Goal: Task Accomplishment & Management: Complete application form

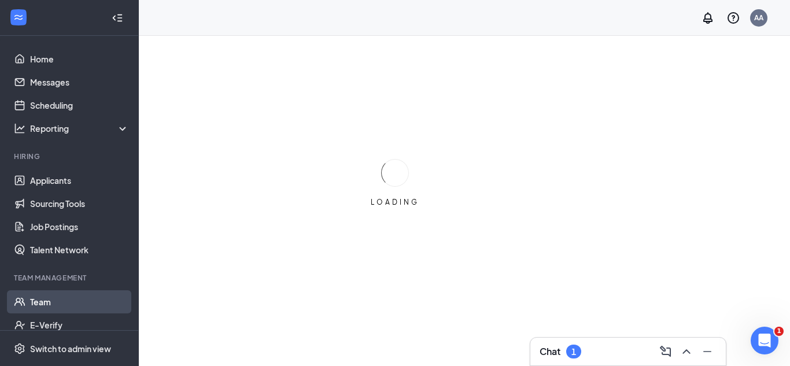
click at [64, 300] on link "Team" at bounding box center [79, 301] width 99 height 23
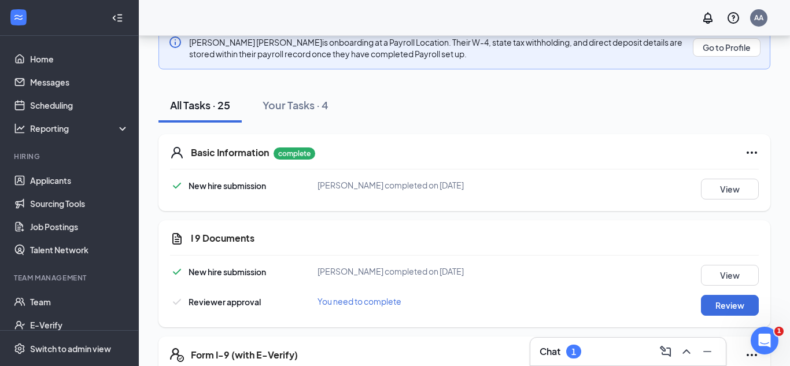
scroll to position [166, 0]
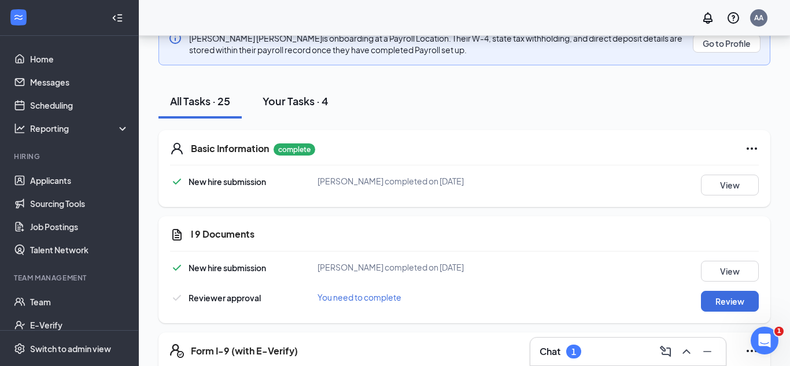
click at [312, 94] on div "Your Tasks · 4" at bounding box center [295, 101] width 66 height 14
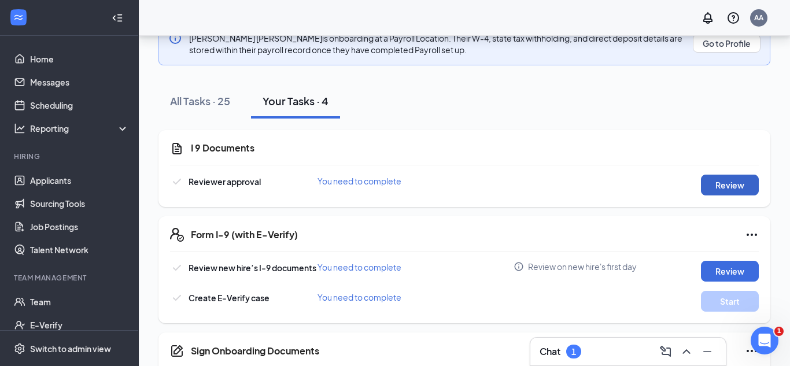
click at [722, 179] on button "Review" at bounding box center [730, 185] width 58 height 21
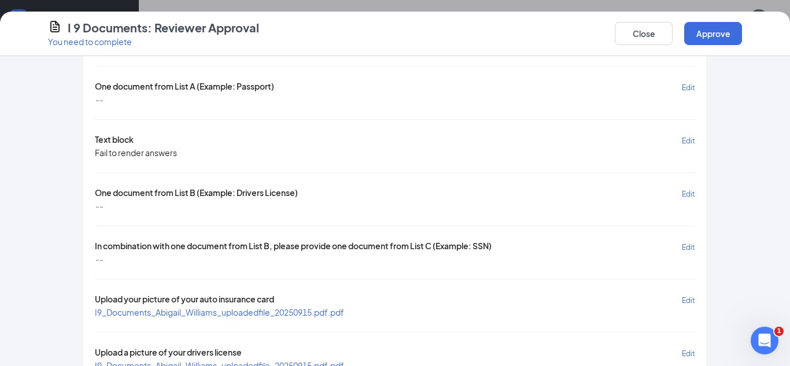
scroll to position [123, 0]
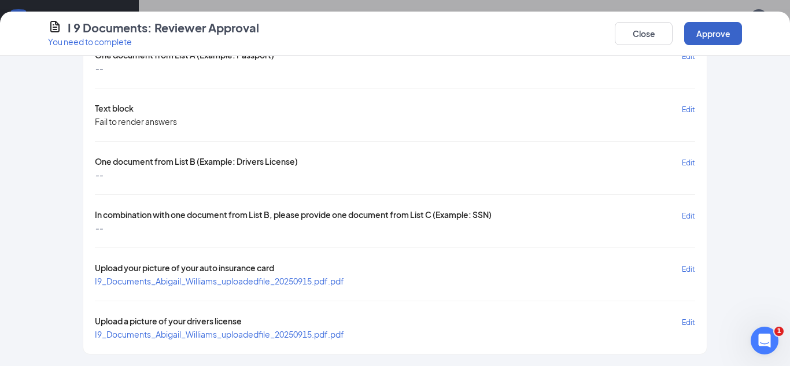
click at [706, 40] on button "Approve" at bounding box center [713, 33] width 58 height 23
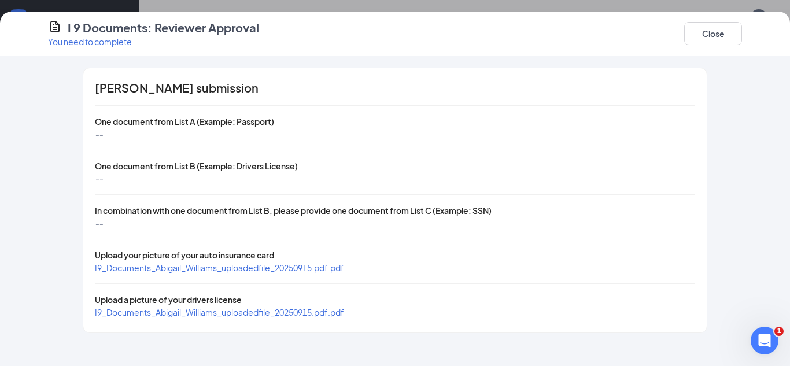
scroll to position [0, 0]
click at [341, 272] on span "I9_Documents_Abigail_Williams_uploadedfile_20250915.pdf.pdf" at bounding box center [219, 267] width 249 height 10
click at [201, 316] on span "I9_Documents_Abigail_Williams_uploadedfile_20250915.pdf.pdf" at bounding box center [219, 312] width 249 height 10
click at [712, 30] on button "Close" at bounding box center [713, 33] width 58 height 23
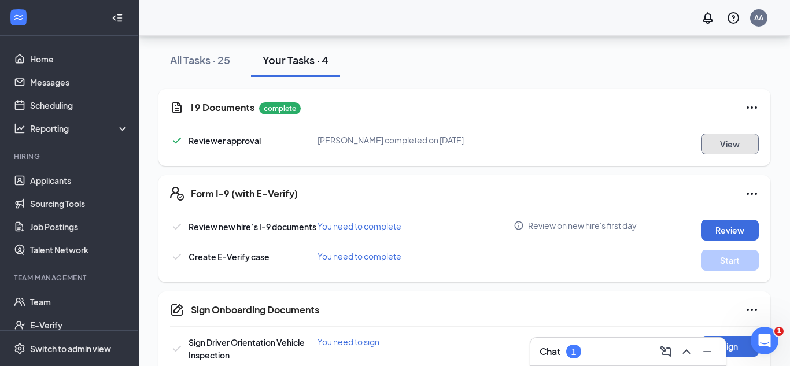
scroll to position [210, 0]
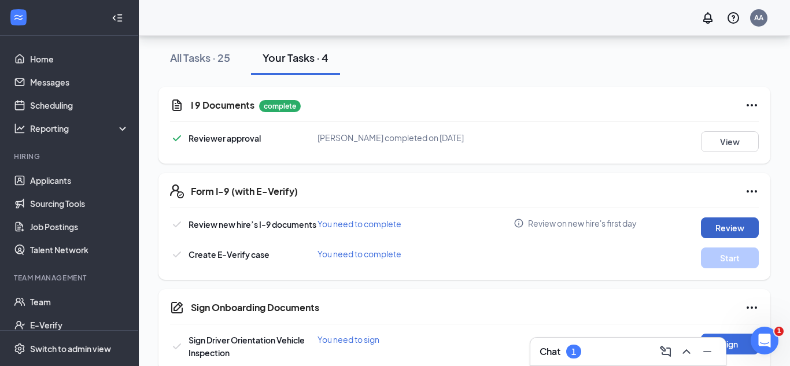
click at [727, 225] on button "Review" at bounding box center [730, 227] width 58 height 21
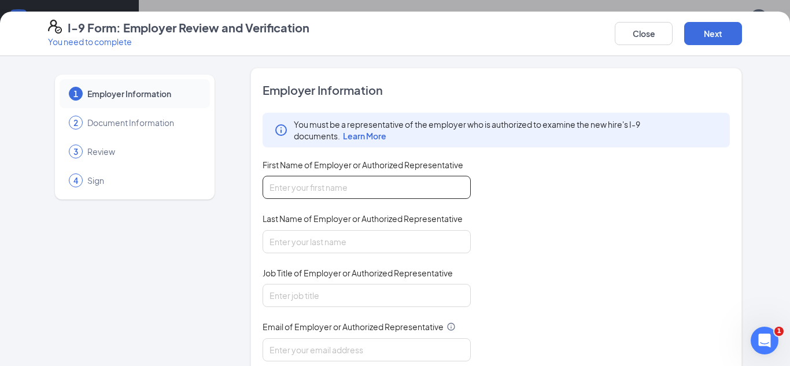
click at [447, 192] on input "First Name of Employer or Authorized Representative" at bounding box center [366, 187] width 208 height 23
type input "[PERSON_NAME]"
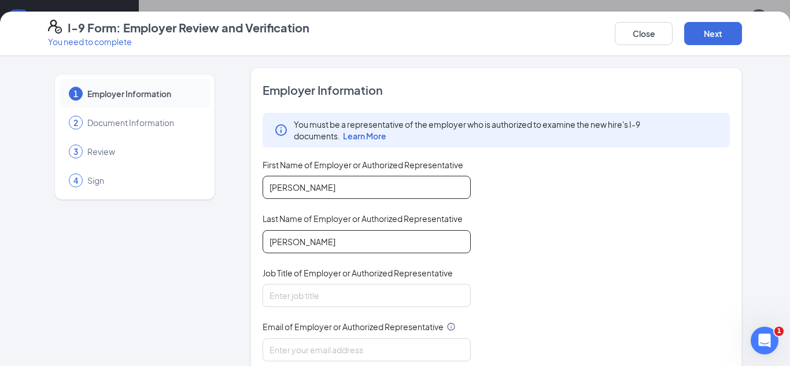
type input "[PERSON_NAME]"
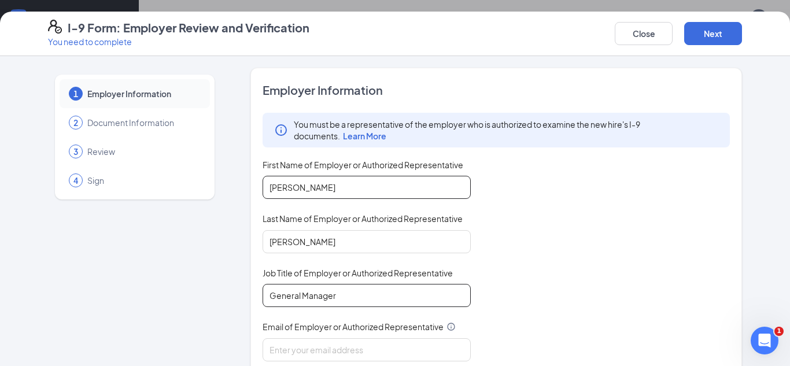
type input "General Manager"
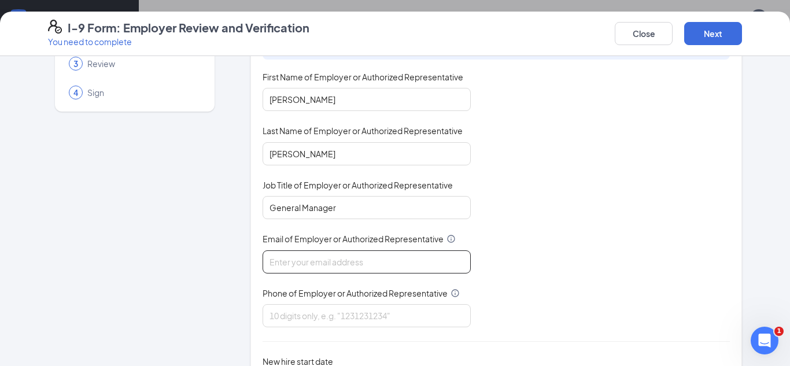
scroll to position [168, 0]
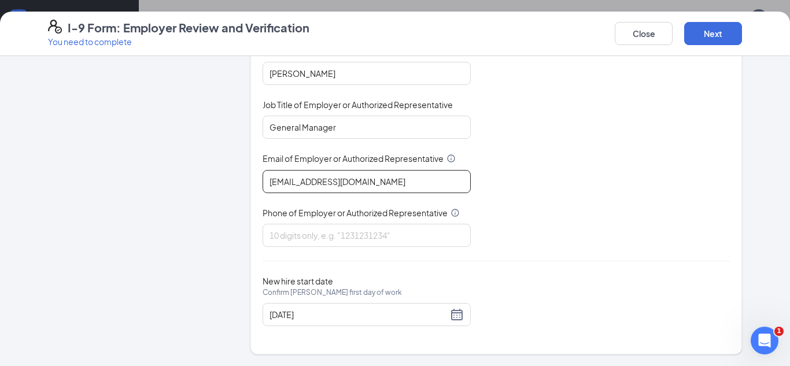
type input "[EMAIL_ADDRESS][DOMAIN_NAME]"
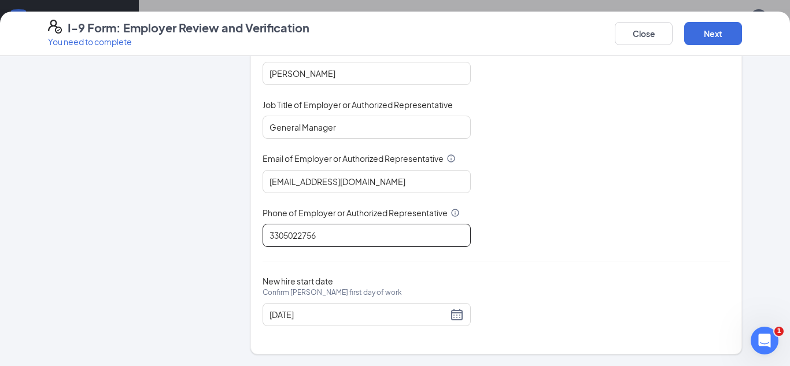
type input "3305022756"
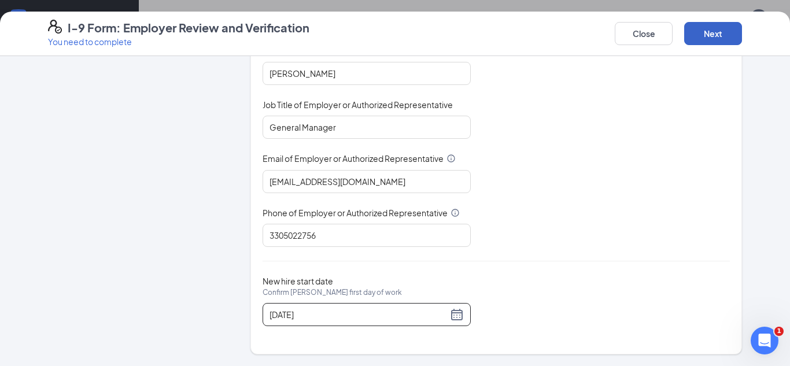
click at [712, 42] on button "Next" at bounding box center [713, 33] width 58 height 23
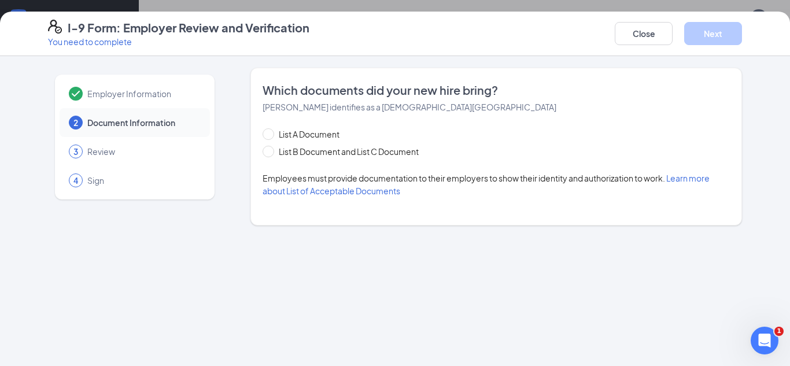
scroll to position [0, 0]
click at [304, 149] on span "List B Document and List C Document" at bounding box center [348, 151] width 149 height 13
click at [271, 149] on input "List B Document and List C Document" at bounding box center [266, 150] width 8 height 8
radio input "true"
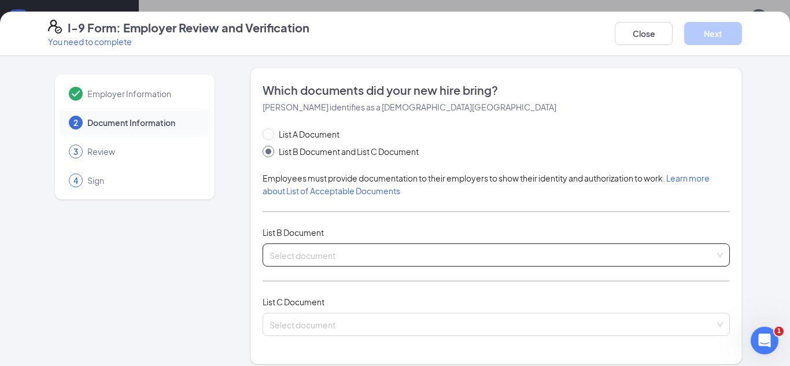
click at [311, 257] on input "search" at bounding box center [491, 252] width 445 height 17
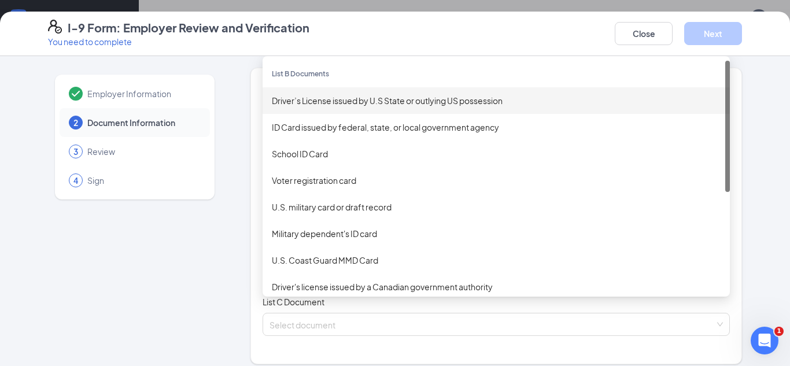
click at [379, 93] on div "Driver’s License issued by U.S State or outlying US possession" at bounding box center [495, 100] width 467 height 27
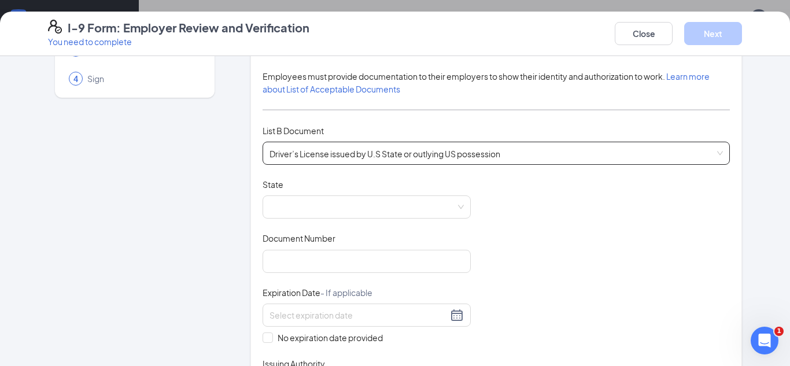
scroll to position [103, 0]
click at [401, 209] on span at bounding box center [366, 206] width 194 height 22
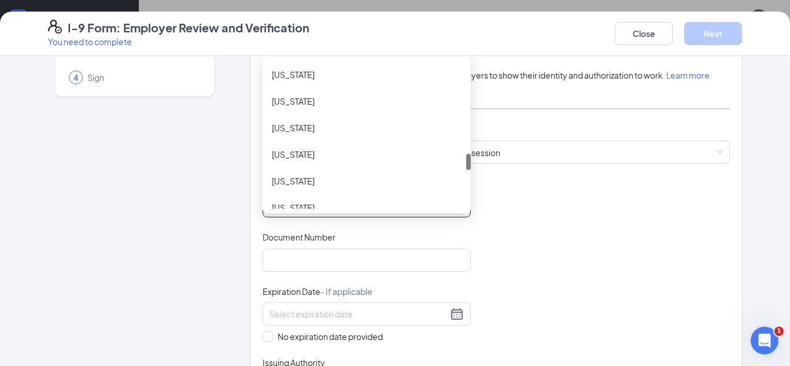
scroll to position [881, 0]
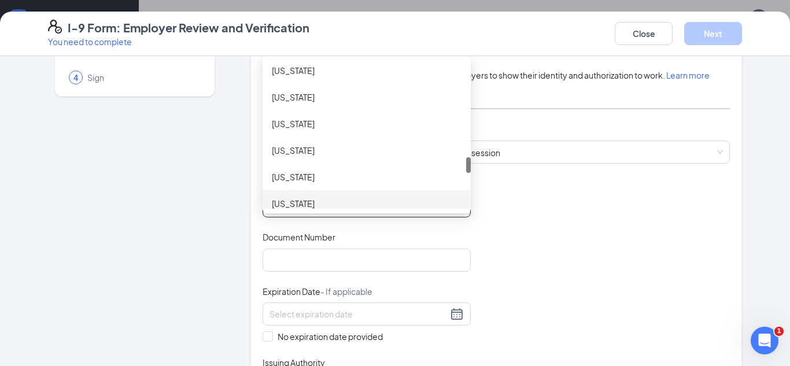
click at [346, 205] on div "[US_STATE]" at bounding box center [367, 203] width 190 height 13
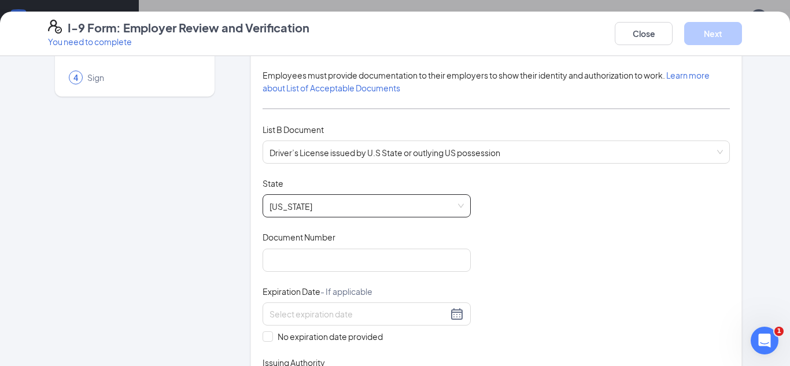
scroll to position [0, 0]
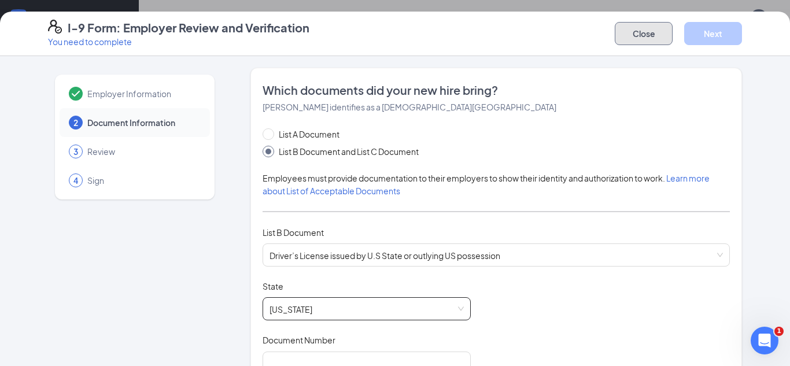
click at [630, 42] on button "Close" at bounding box center [644, 33] width 58 height 23
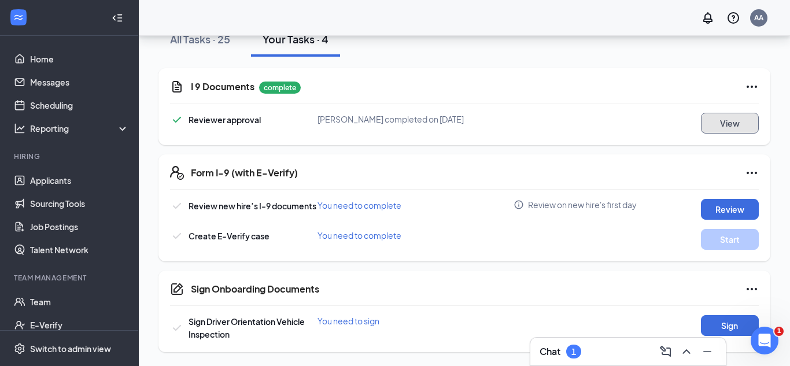
click at [712, 124] on button "View" at bounding box center [730, 123] width 58 height 21
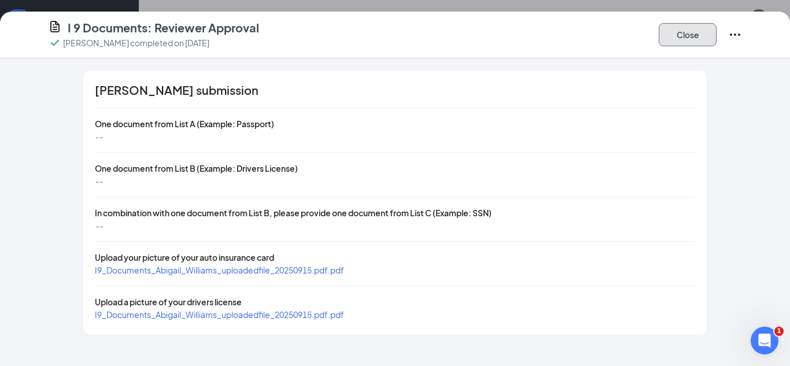
click at [686, 37] on button "Close" at bounding box center [687, 34] width 58 height 23
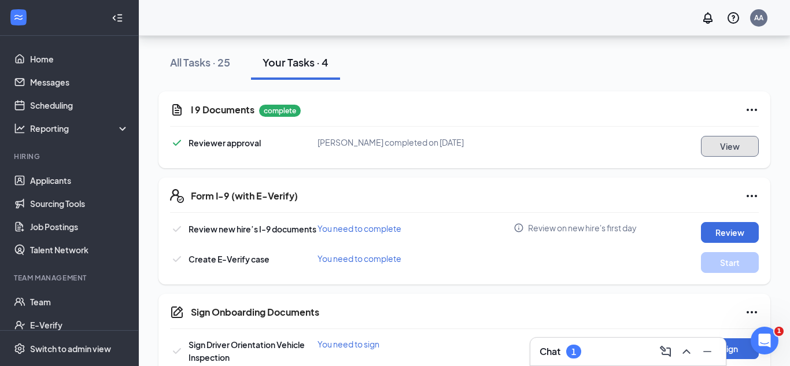
scroll to position [228, 0]
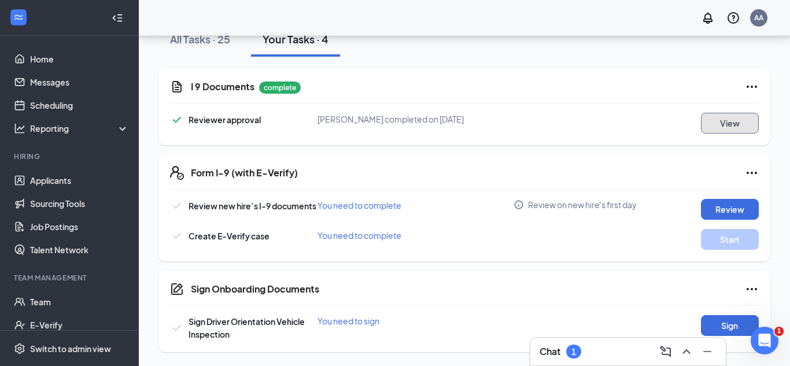
click at [722, 122] on button "View" at bounding box center [730, 123] width 58 height 21
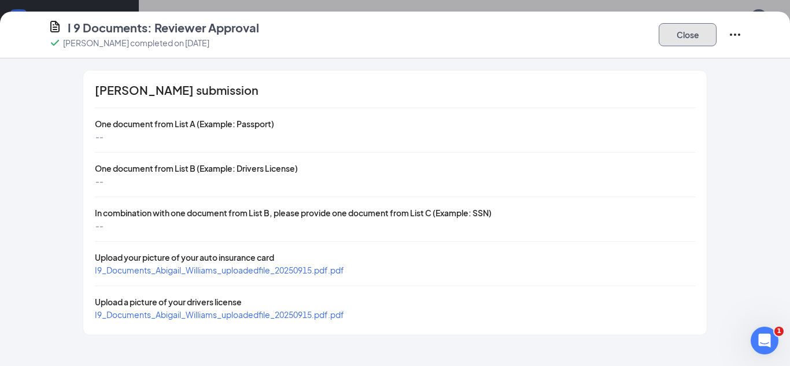
click at [660, 43] on button "Close" at bounding box center [687, 34] width 58 height 23
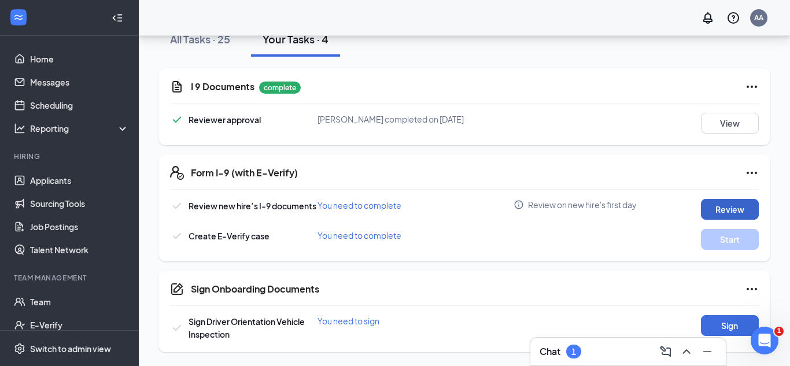
click at [708, 204] on button "Review" at bounding box center [730, 209] width 58 height 21
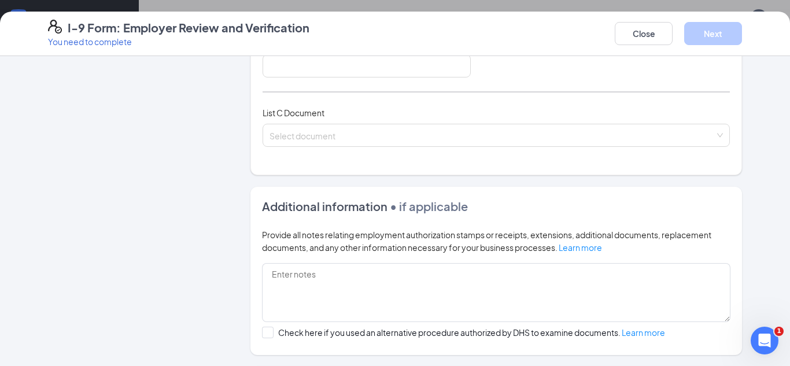
scroll to position [420, 0]
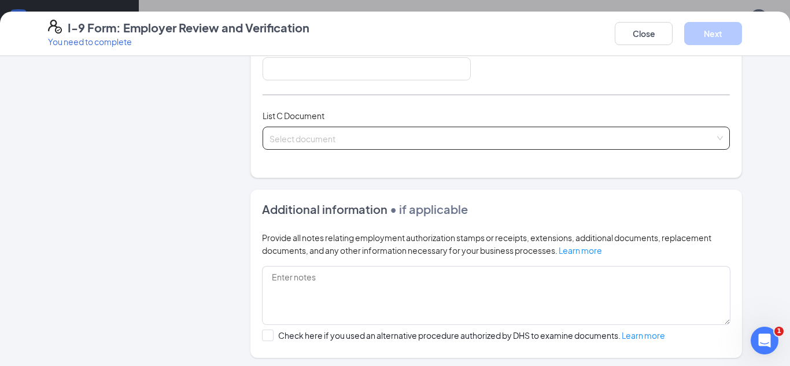
click at [465, 148] on span at bounding box center [491, 138] width 445 height 22
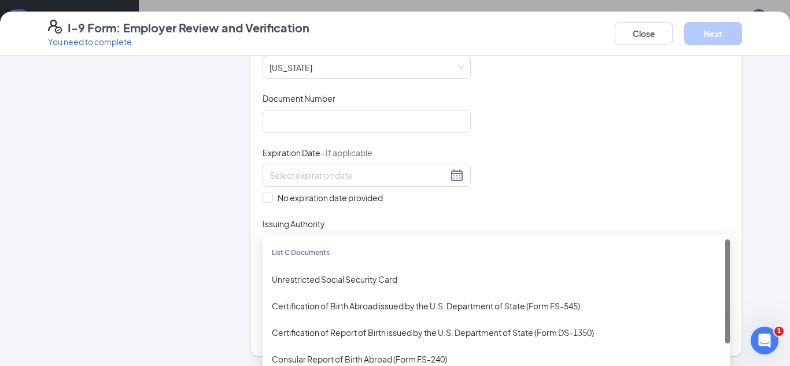
scroll to position [241, 0]
click at [86, 261] on div "Employer Information 2 Document Information 3 Review 4 Sign" at bounding box center [134, 237] width 173 height 820
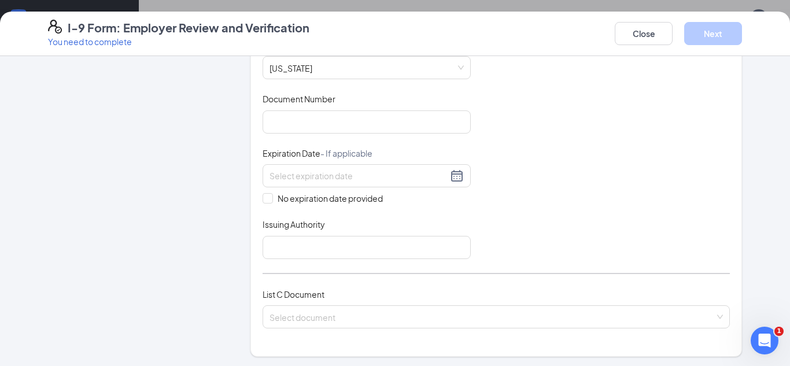
scroll to position [0, 0]
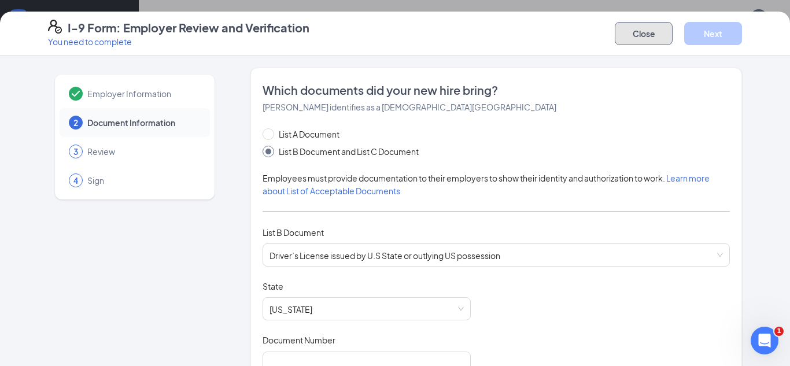
click at [626, 34] on button "Close" at bounding box center [644, 33] width 58 height 23
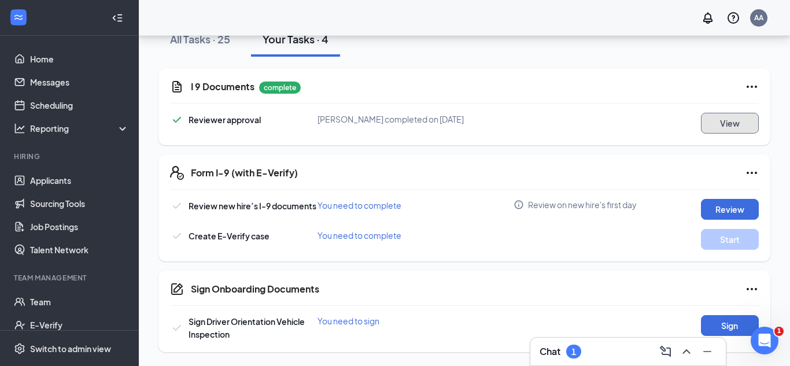
click at [749, 120] on button "View" at bounding box center [730, 123] width 58 height 21
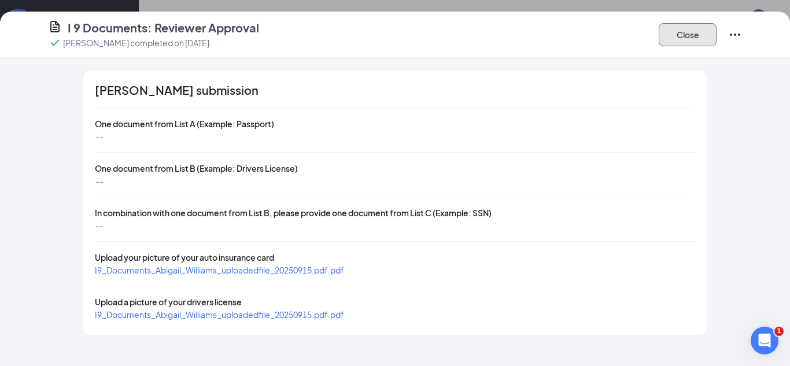
click at [683, 39] on button "Close" at bounding box center [687, 34] width 58 height 23
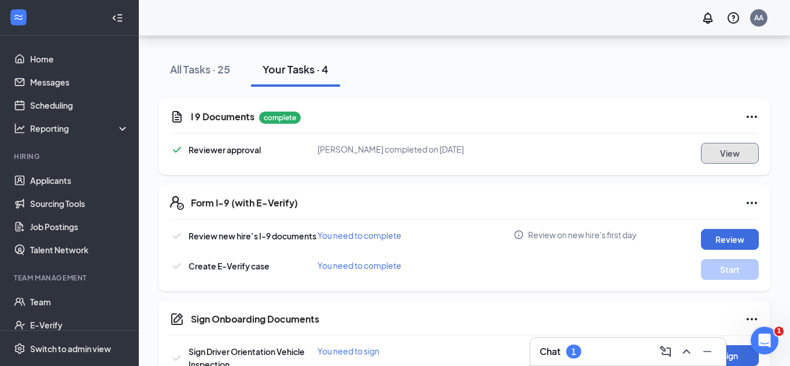
scroll to position [228, 0]
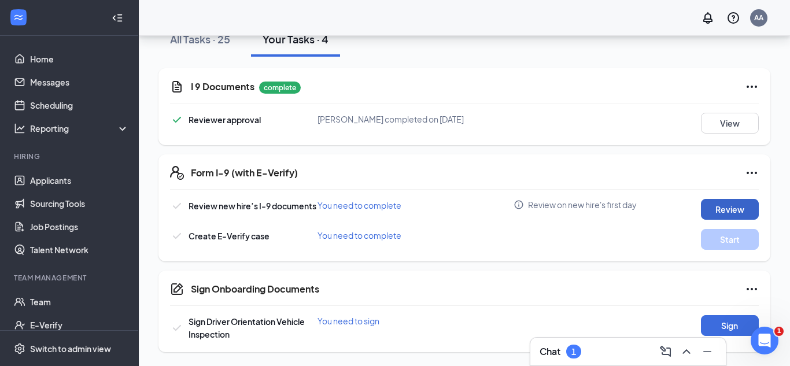
click at [701, 203] on button "Review" at bounding box center [730, 209] width 58 height 21
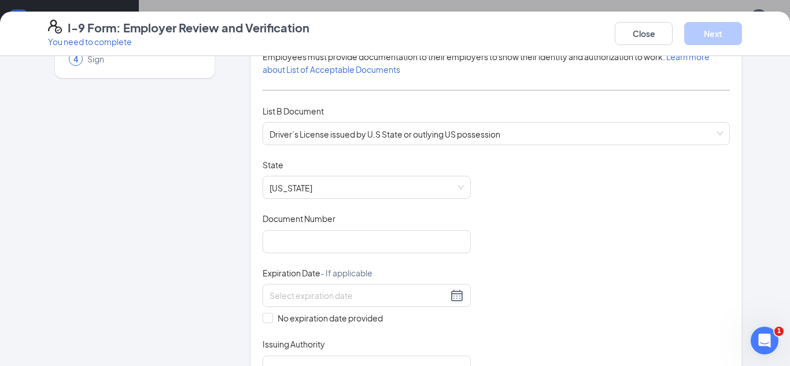
scroll to position [129, 0]
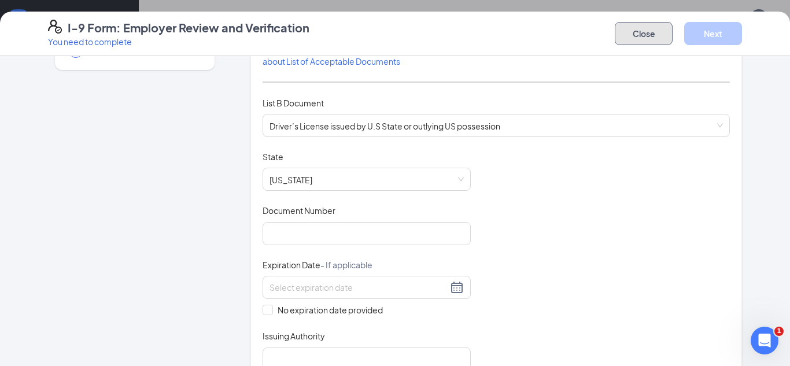
click at [638, 33] on button "Close" at bounding box center [644, 33] width 58 height 23
